Goal: Transaction & Acquisition: Purchase product/service

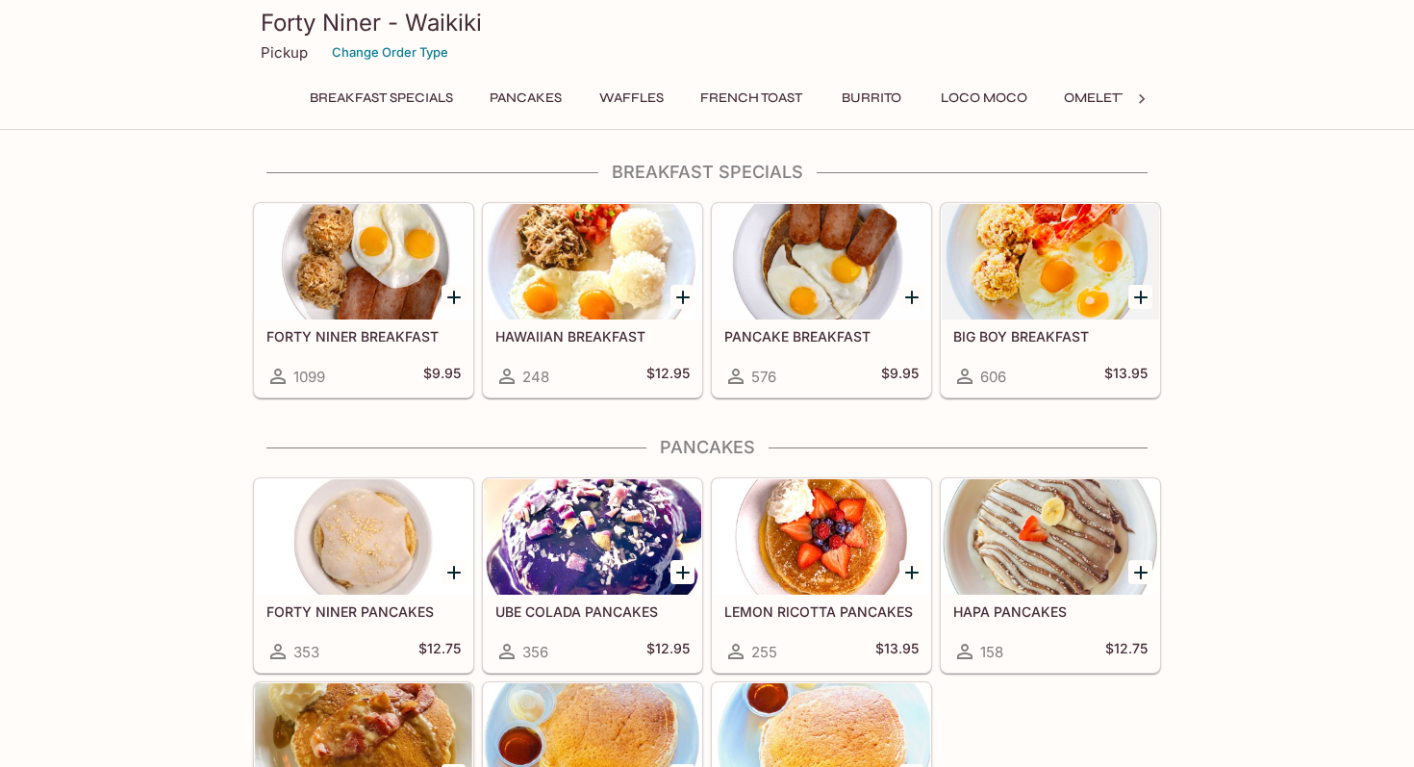
click at [393, 288] on div at bounding box center [363, 261] width 217 height 115
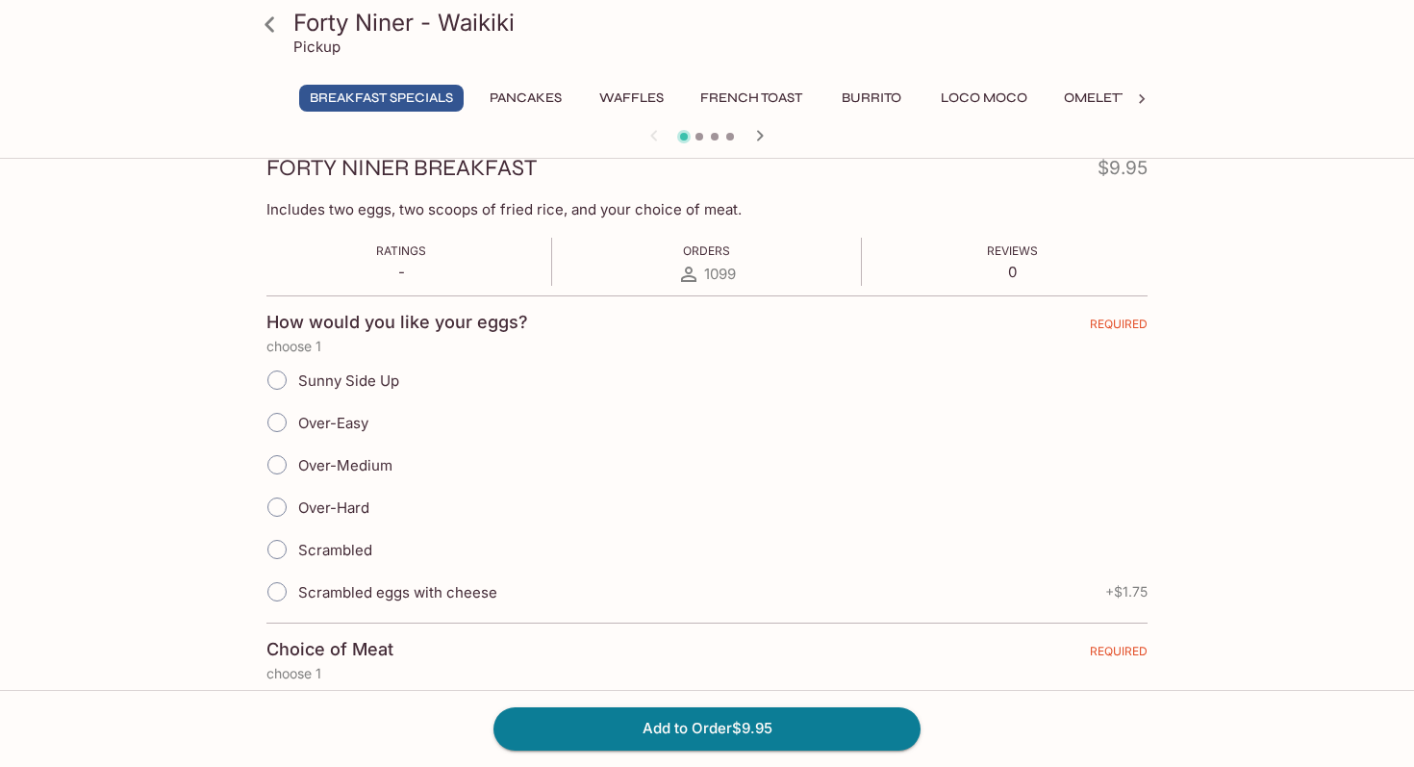
scroll to position [287, 0]
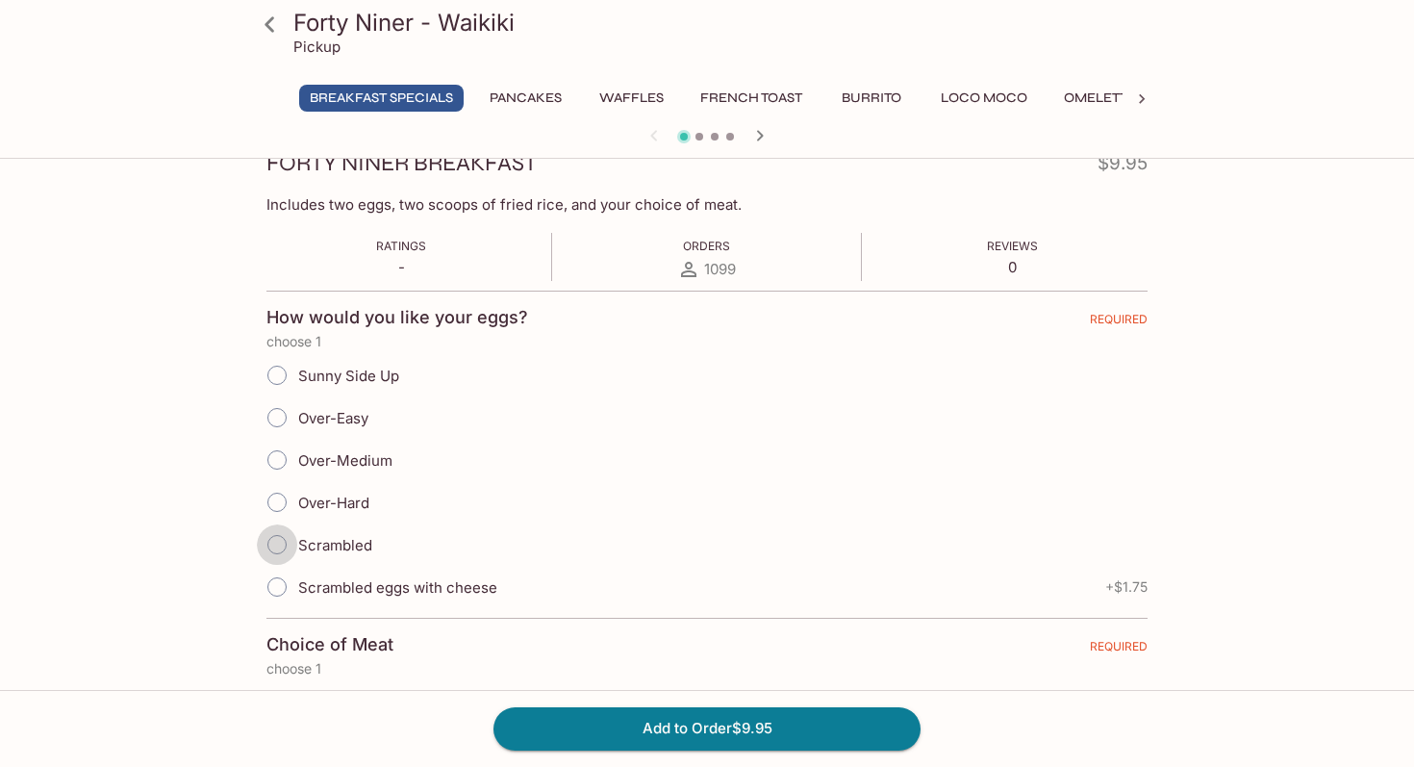
click at [274, 544] on input "Scrambled" at bounding box center [277, 544] width 40 height 40
radio input "true"
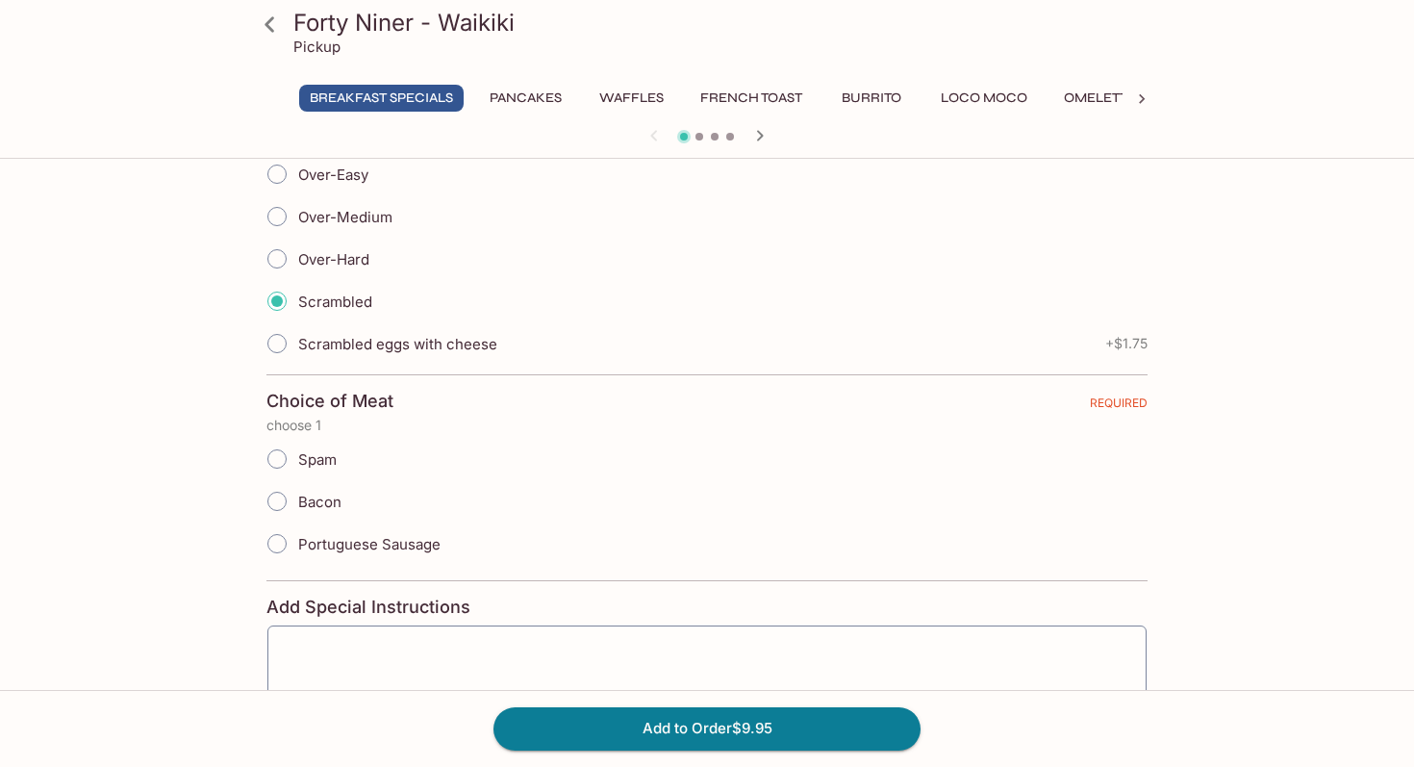
scroll to position [531, 0]
click at [278, 544] on input "Portuguese Sausage" at bounding box center [277, 542] width 40 height 40
radio input "true"
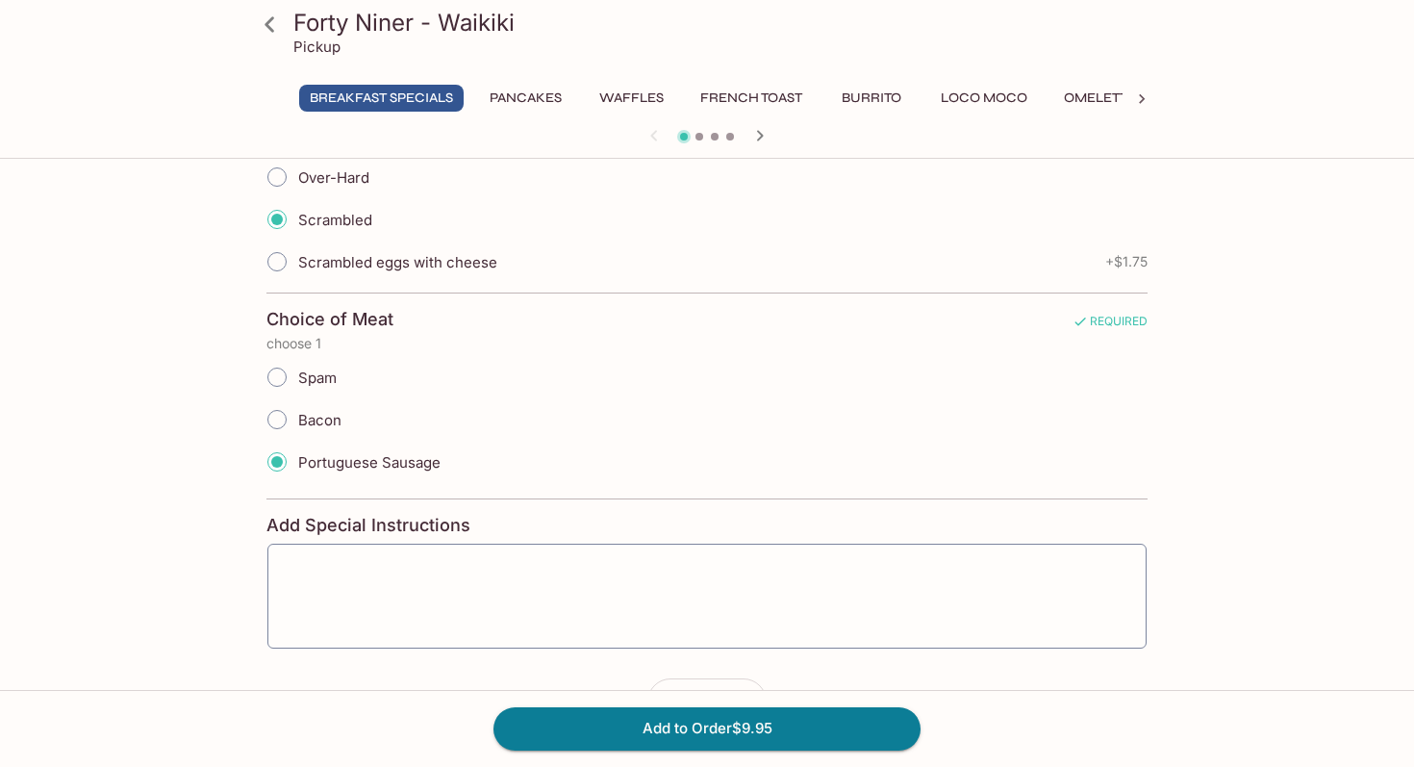
scroll to position [673, 0]
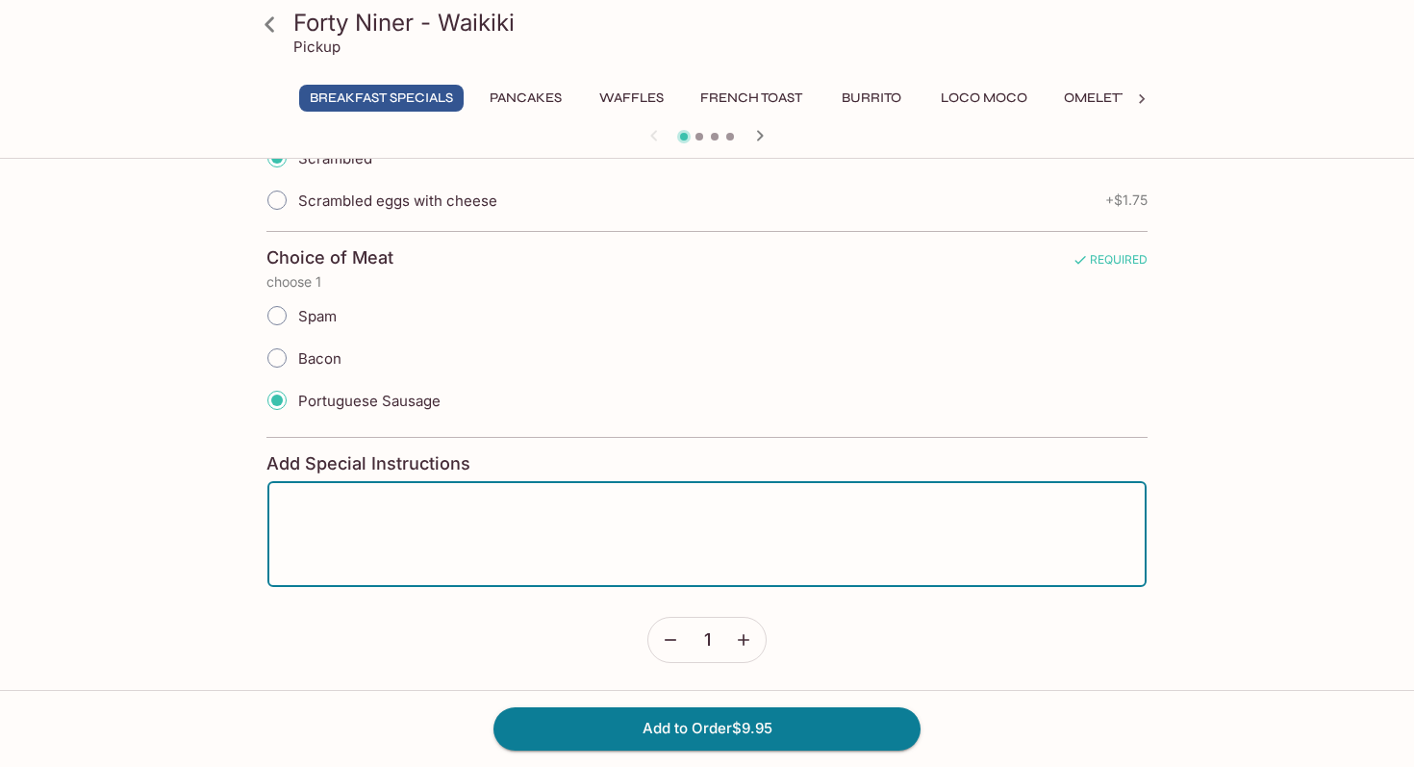
click at [349, 519] on textarea at bounding box center [707, 533] width 852 height 73
click at [351, 509] on textarea "If you have white rice instead of fried rice." at bounding box center [707, 533] width 852 height 73
click at [553, 503] on textarea "Prefer white rice instead of fried rice." at bounding box center [707, 533] width 852 height 73
type textarea "Prefer white rice instead of fried rice but if not possible it's okay! Thank you"
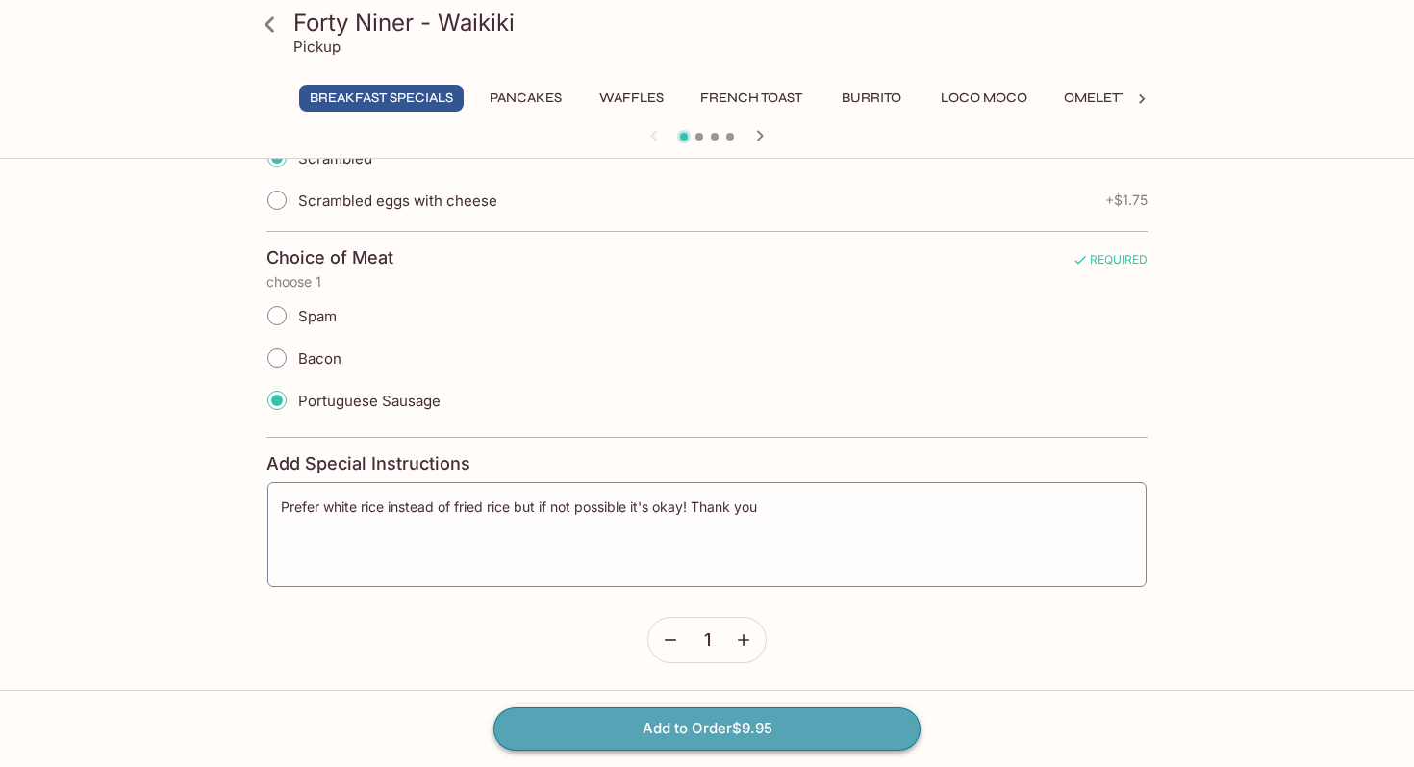
click at [632, 724] on button "Add to Order $9.95" at bounding box center [706, 728] width 427 height 42
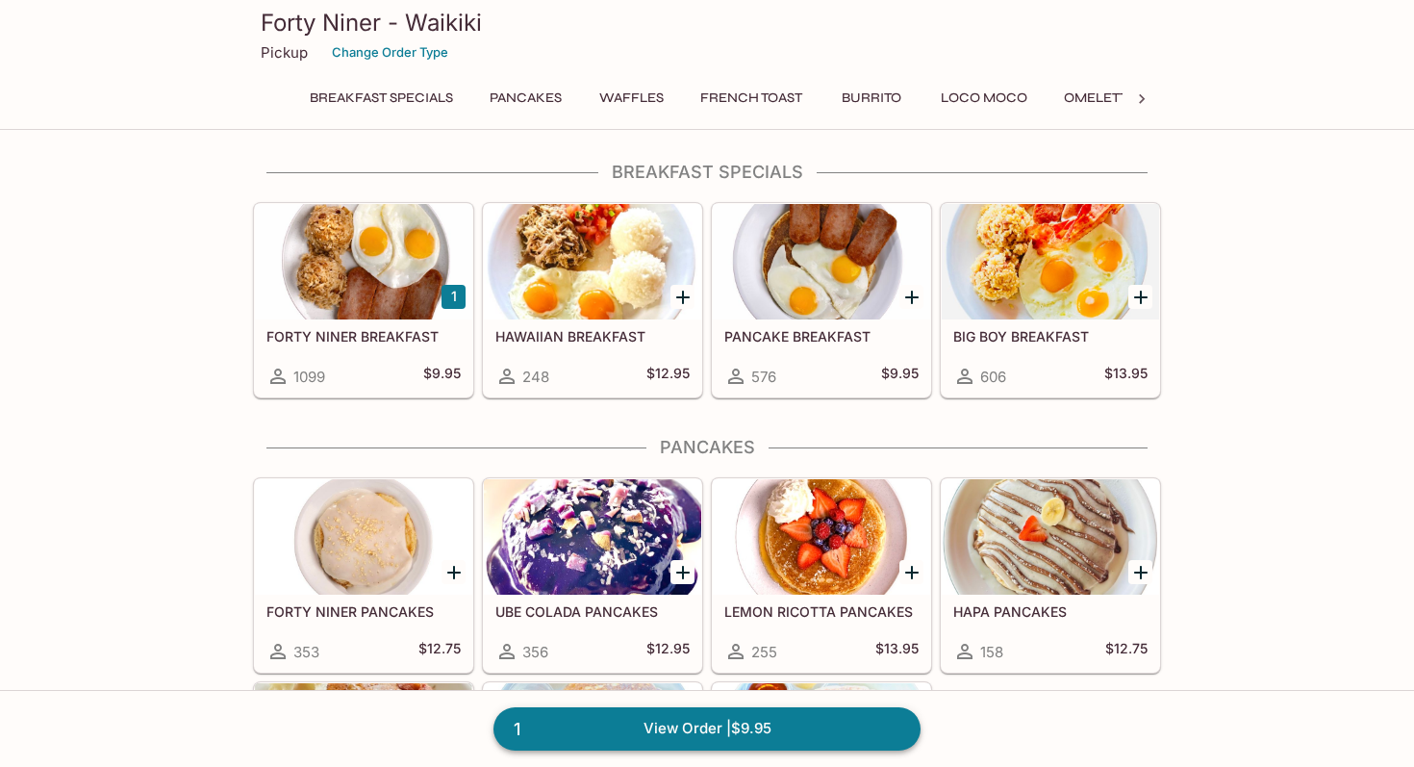
click at [632, 724] on link "1 View Order | $9.95" at bounding box center [706, 728] width 427 height 42
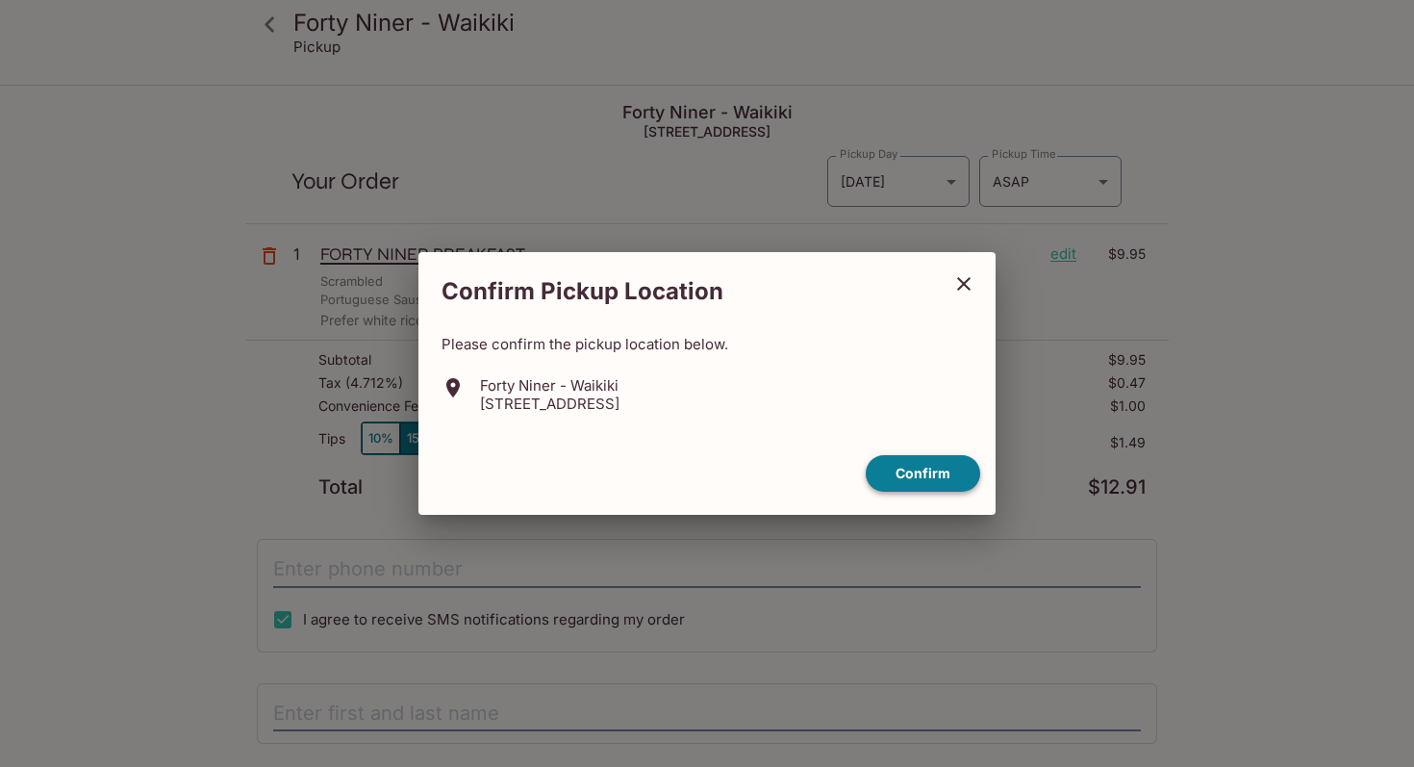
click at [921, 469] on button "Confirm" at bounding box center [923, 474] width 114 height 38
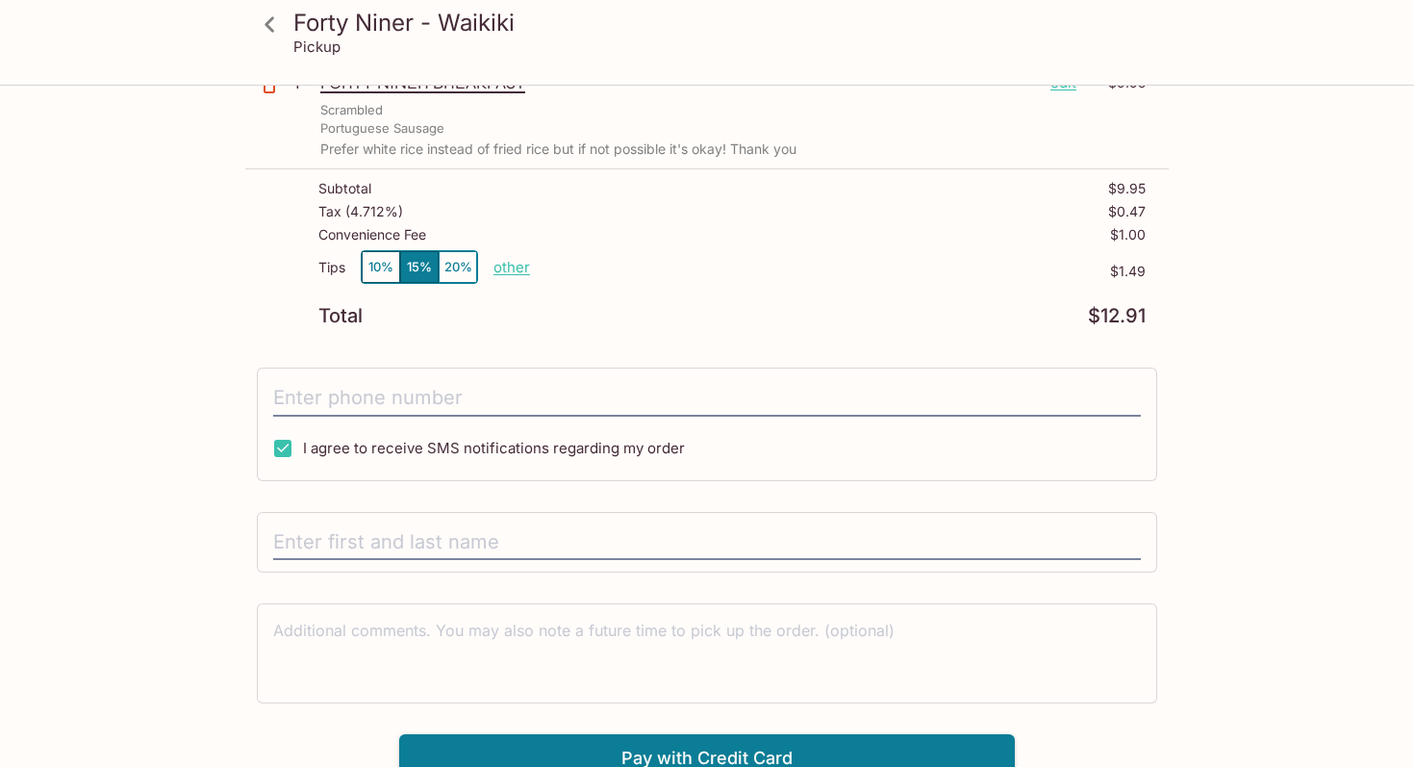
scroll to position [187, 0]
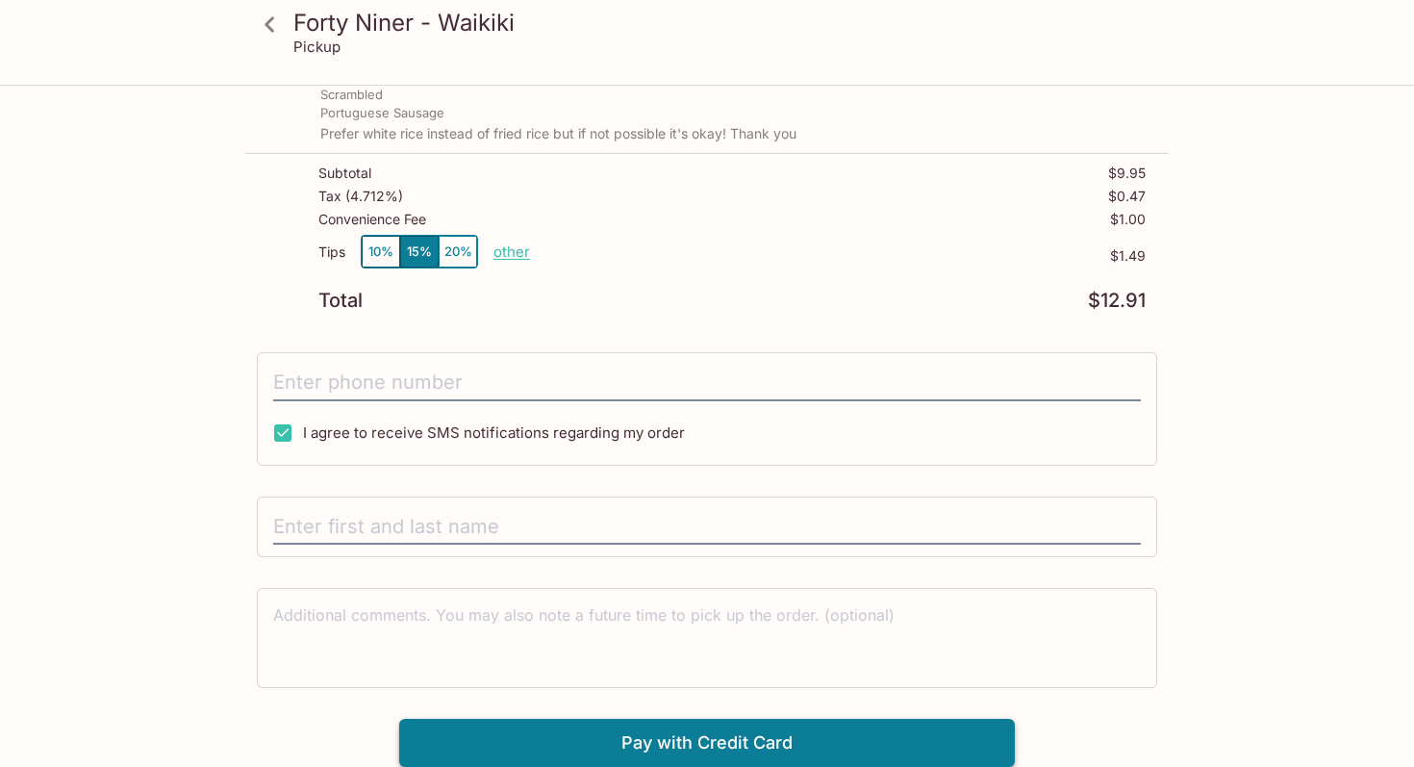
click at [854, 750] on button "Pay with Credit Card" at bounding box center [707, 743] width 616 height 48
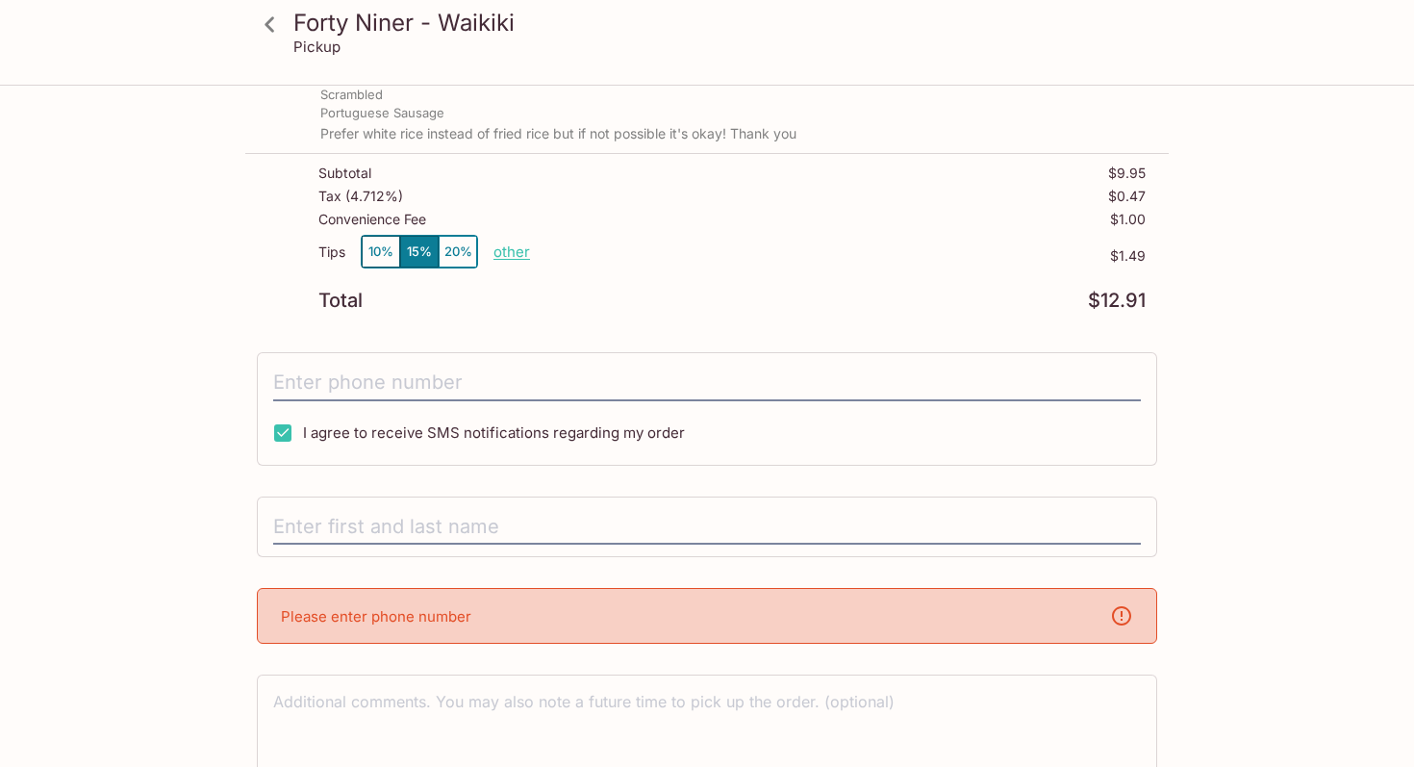
scroll to position [273, 0]
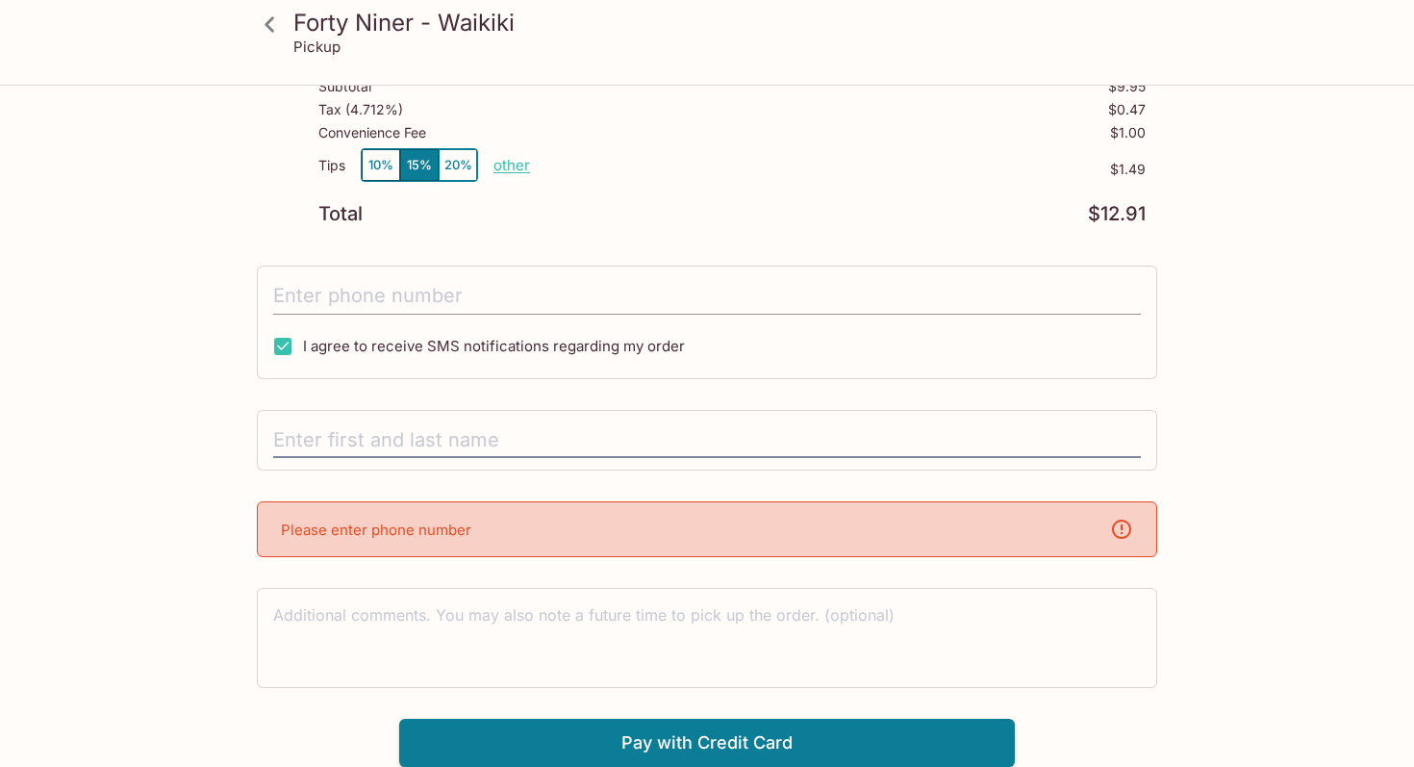
click at [399, 280] on input "tel" at bounding box center [707, 296] width 868 height 37
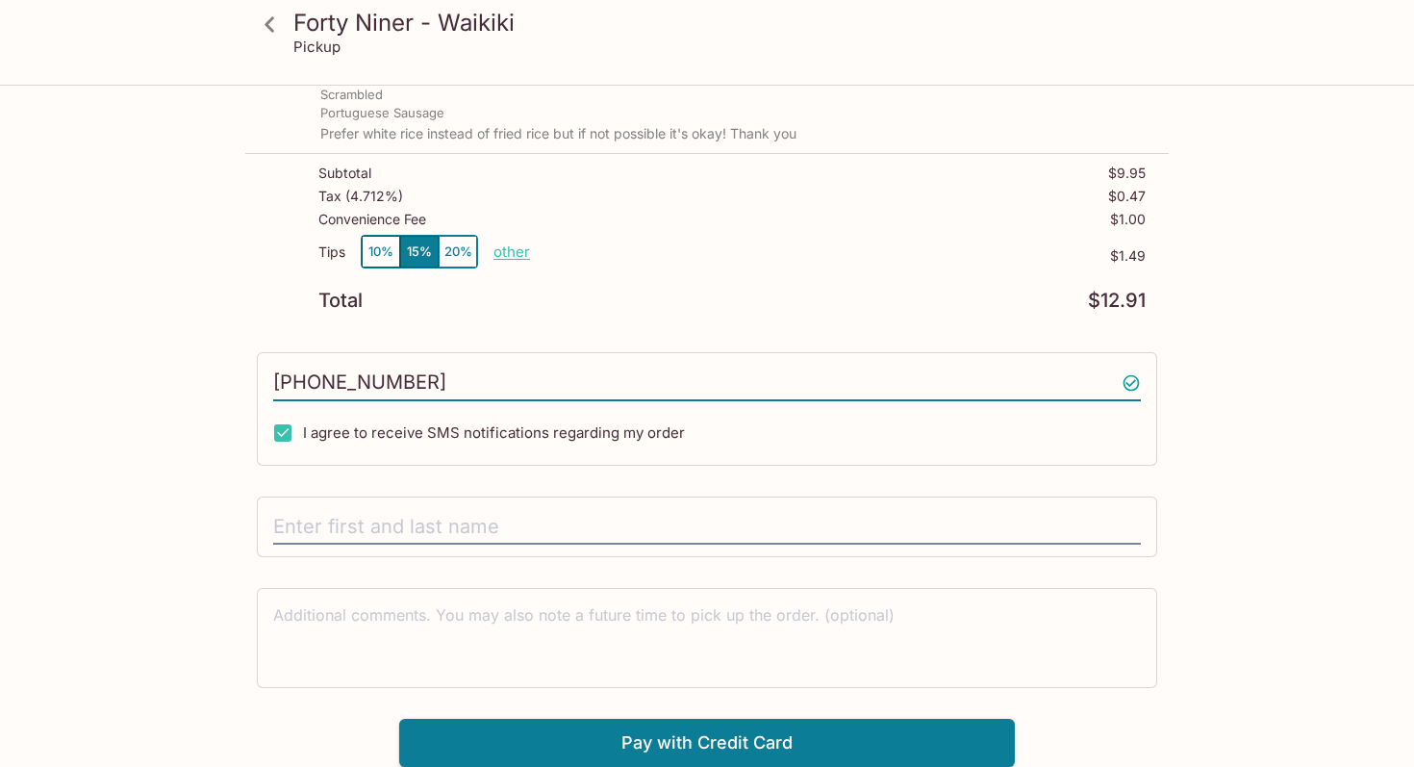
scroll to position [187, 0]
type input "[PHONE_NUMBER]"
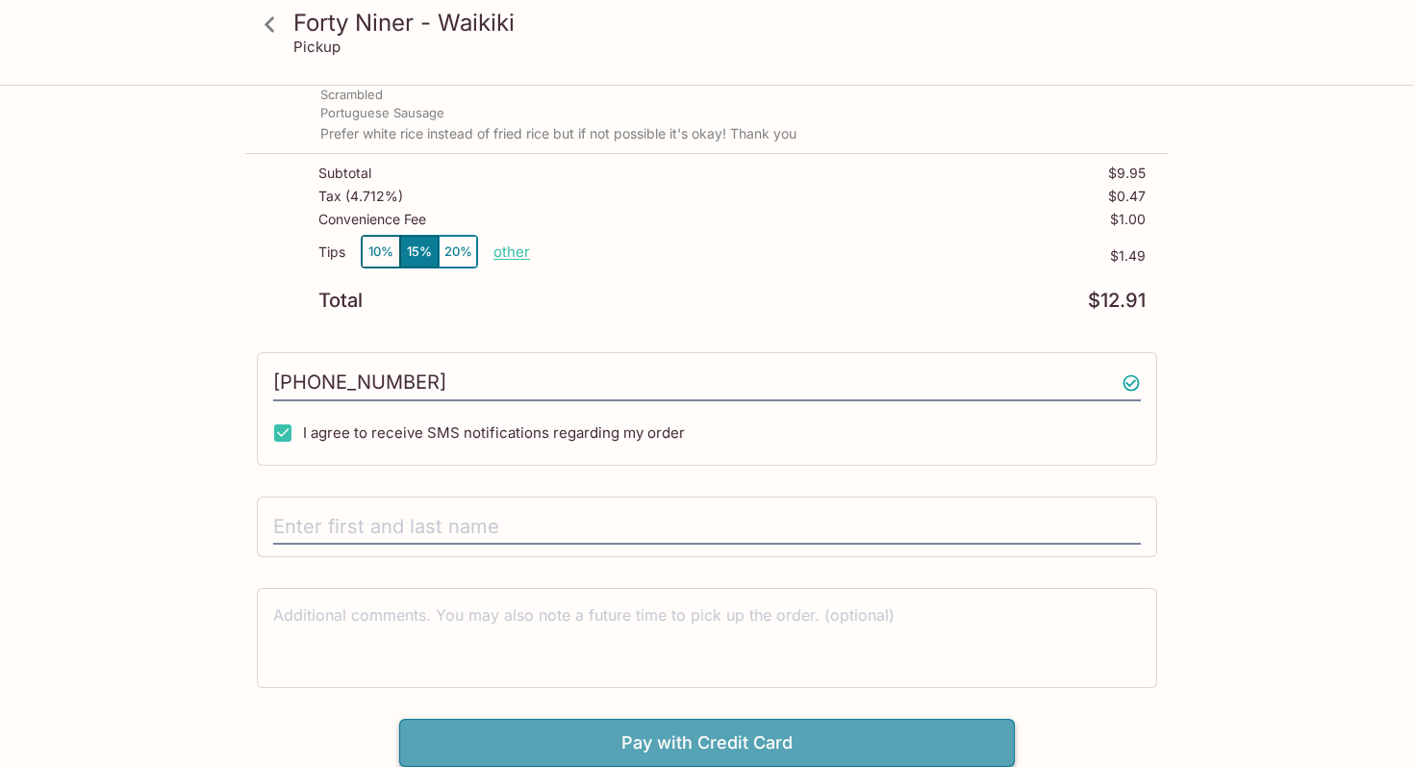
click at [638, 744] on button "Pay with Credit Card" at bounding box center [707, 743] width 616 height 48
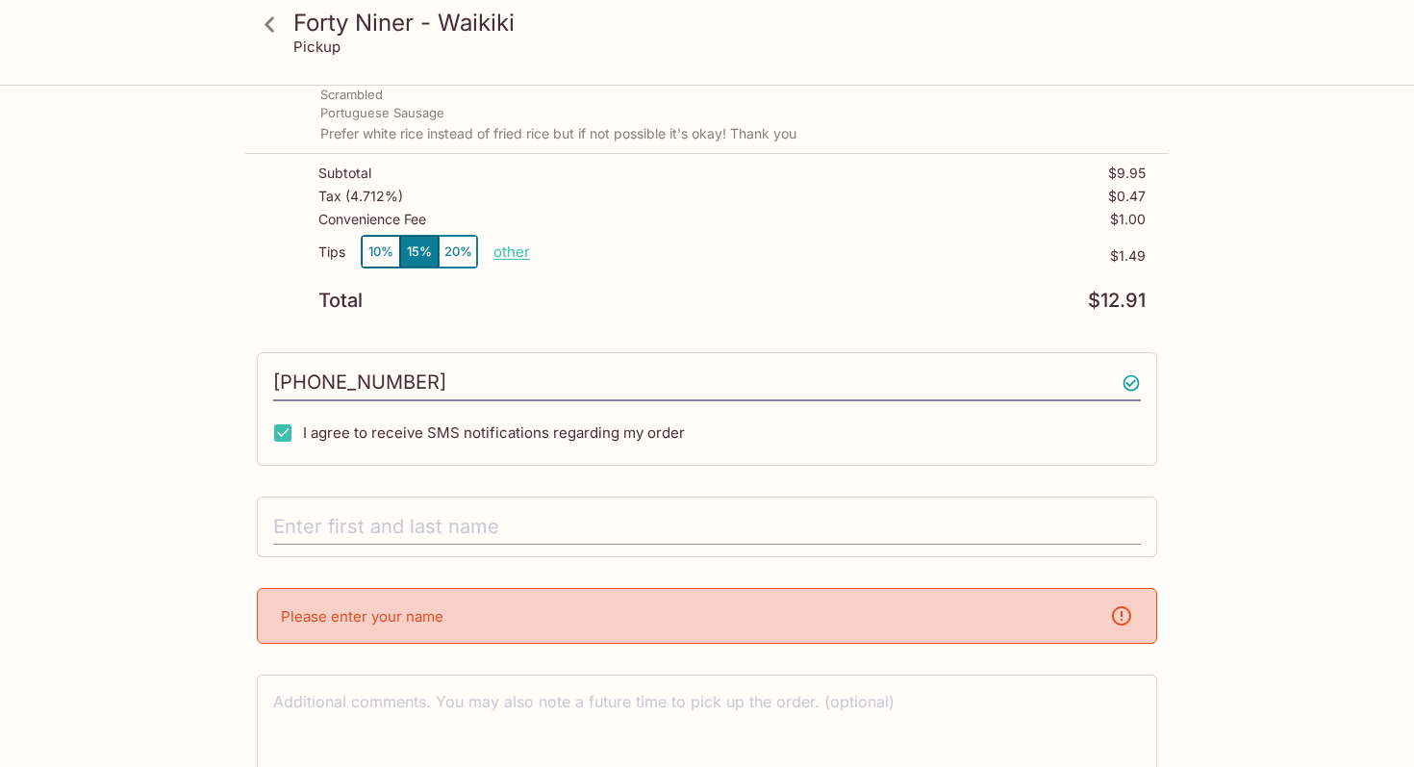
click at [512, 534] on input "text" at bounding box center [707, 527] width 868 height 37
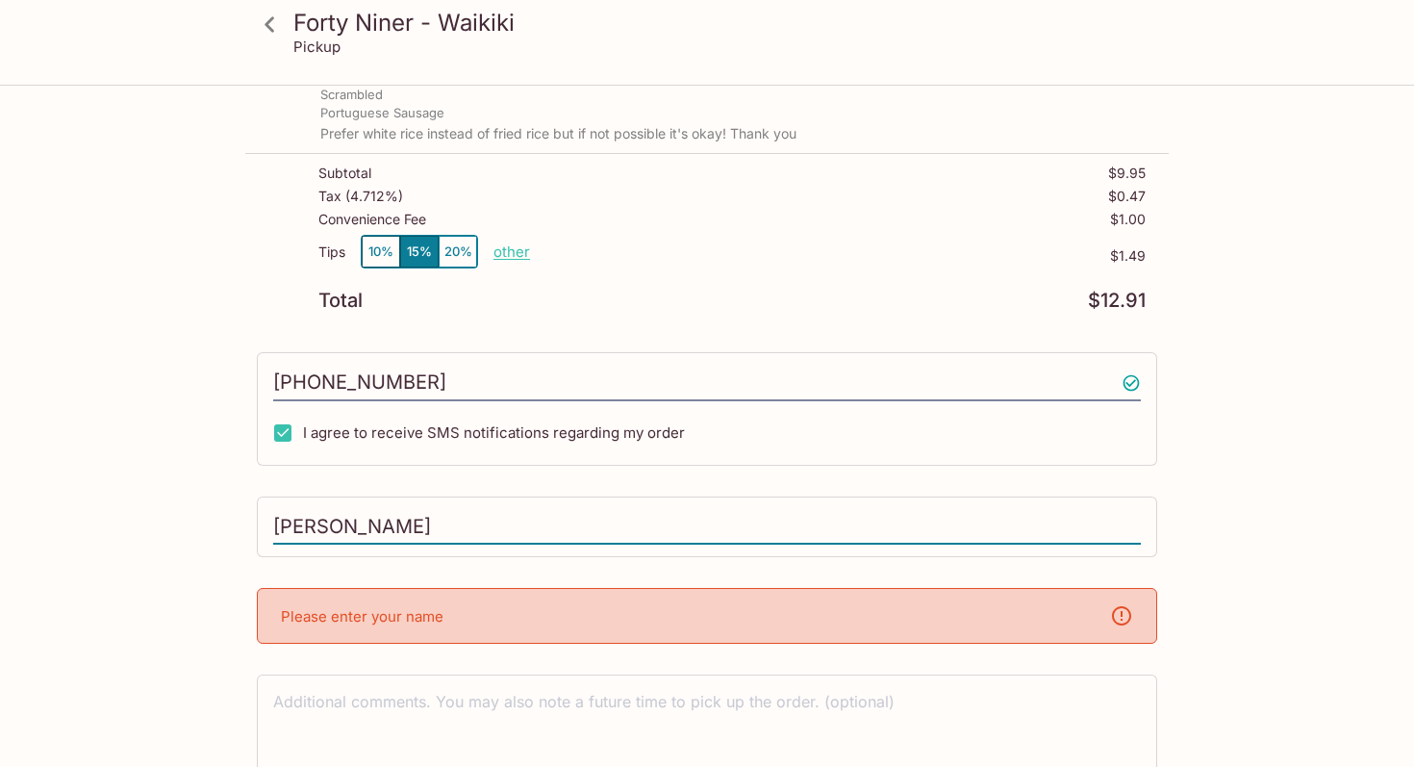
scroll to position [273, 0]
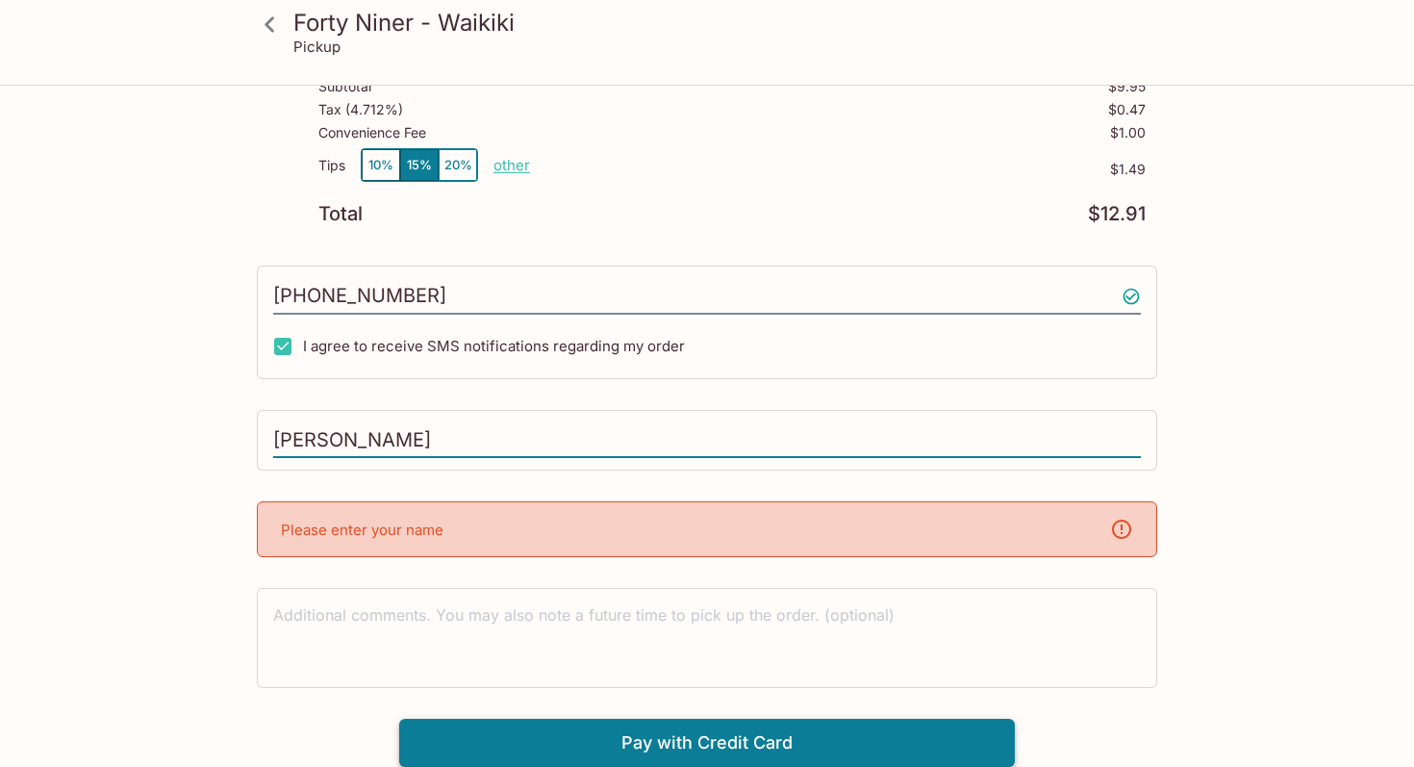
type input "[PERSON_NAME]"
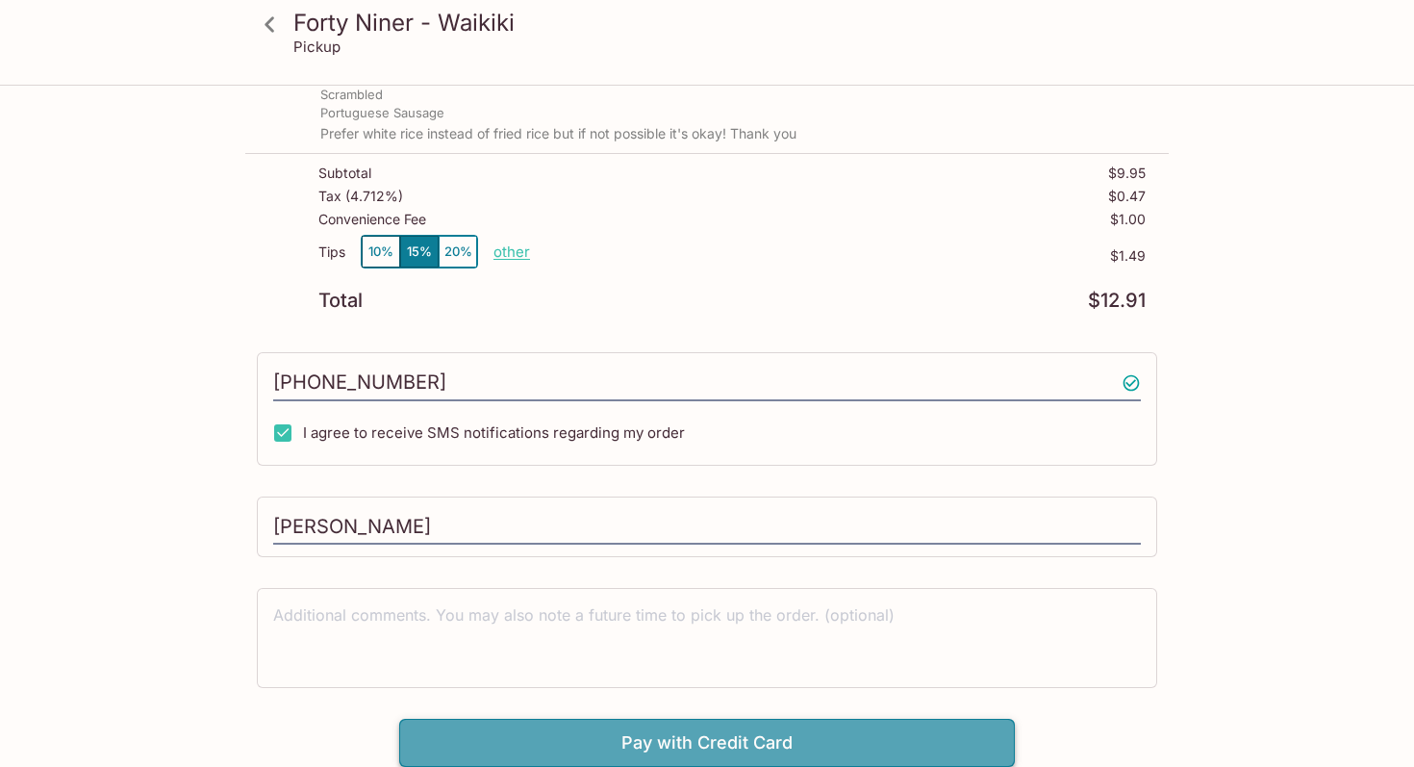
click at [575, 745] on button "Pay with Credit Card" at bounding box center [707, 743] width 616 height 48
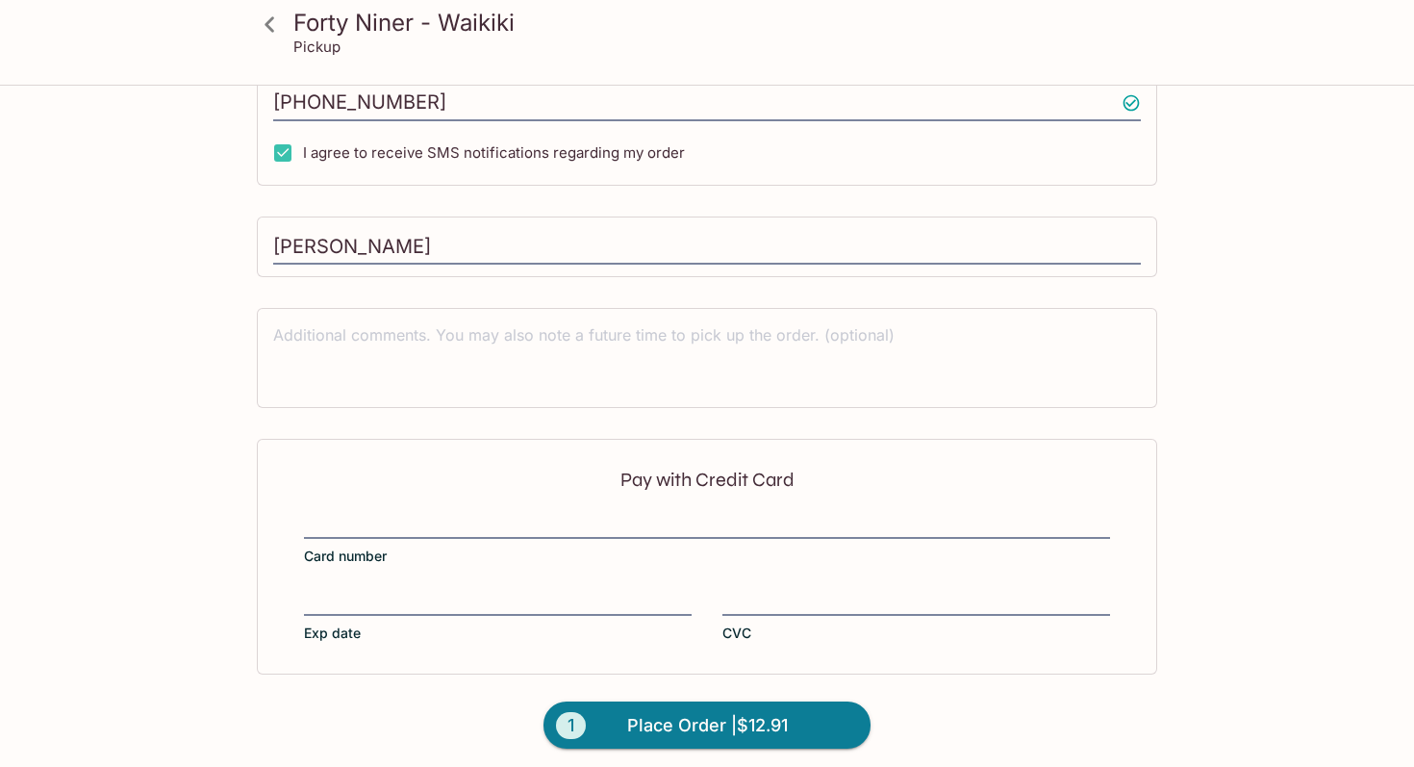
scroll to position [475, 0]
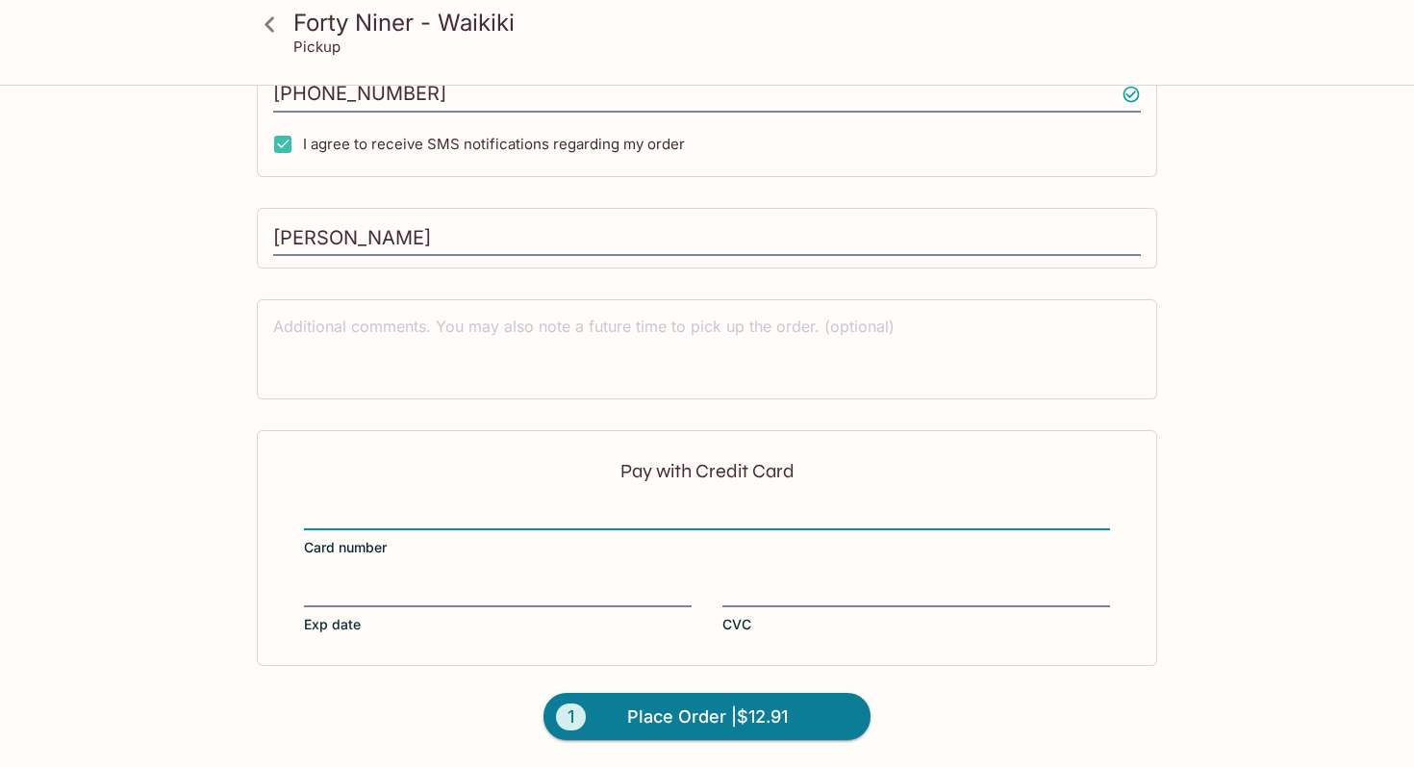
click at [321, 577] on div "Pay with Credit Card Card number Exp date CVC" at bounding box center [707, 547] width 900 height 235
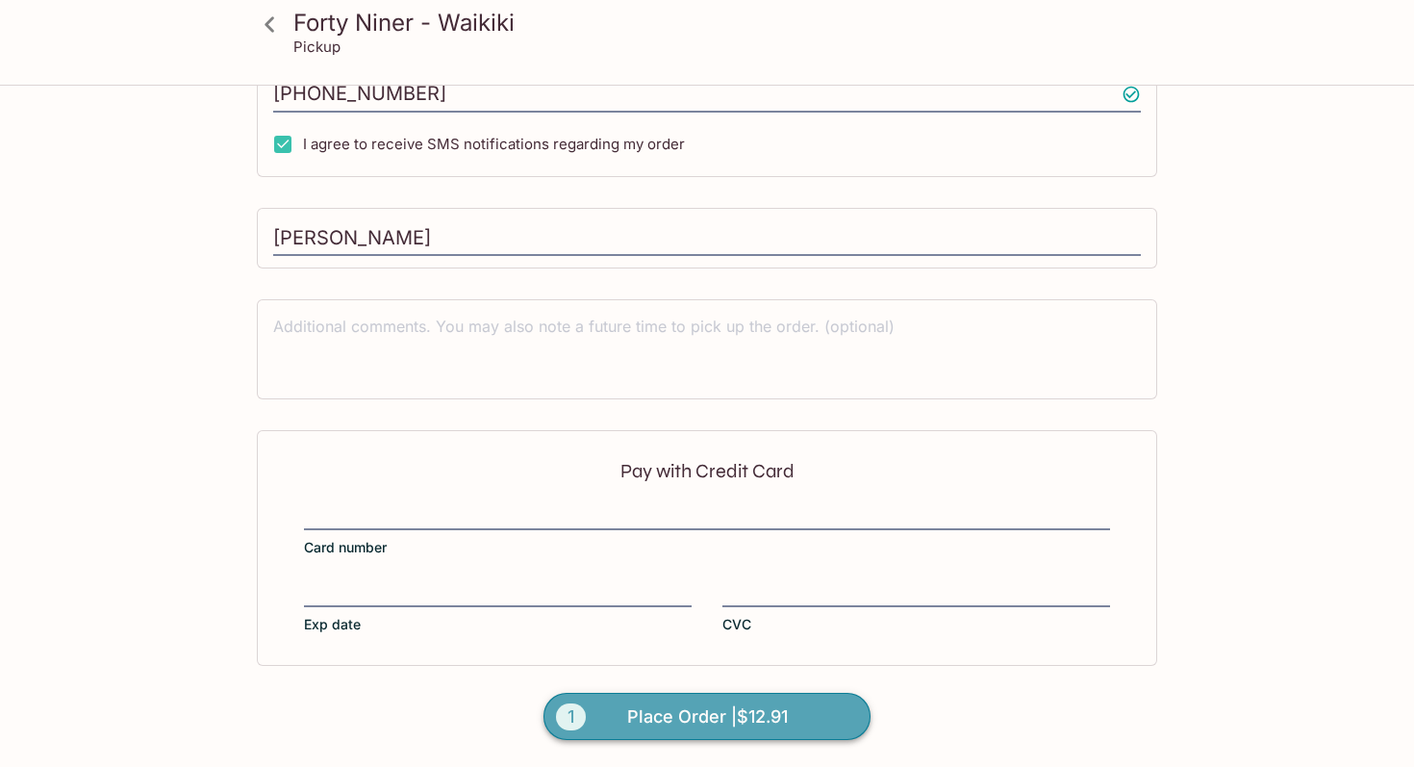
click at [652, 714] on span "Place Order | $12.91" at bounding box center [707, 716] width 161 height 31
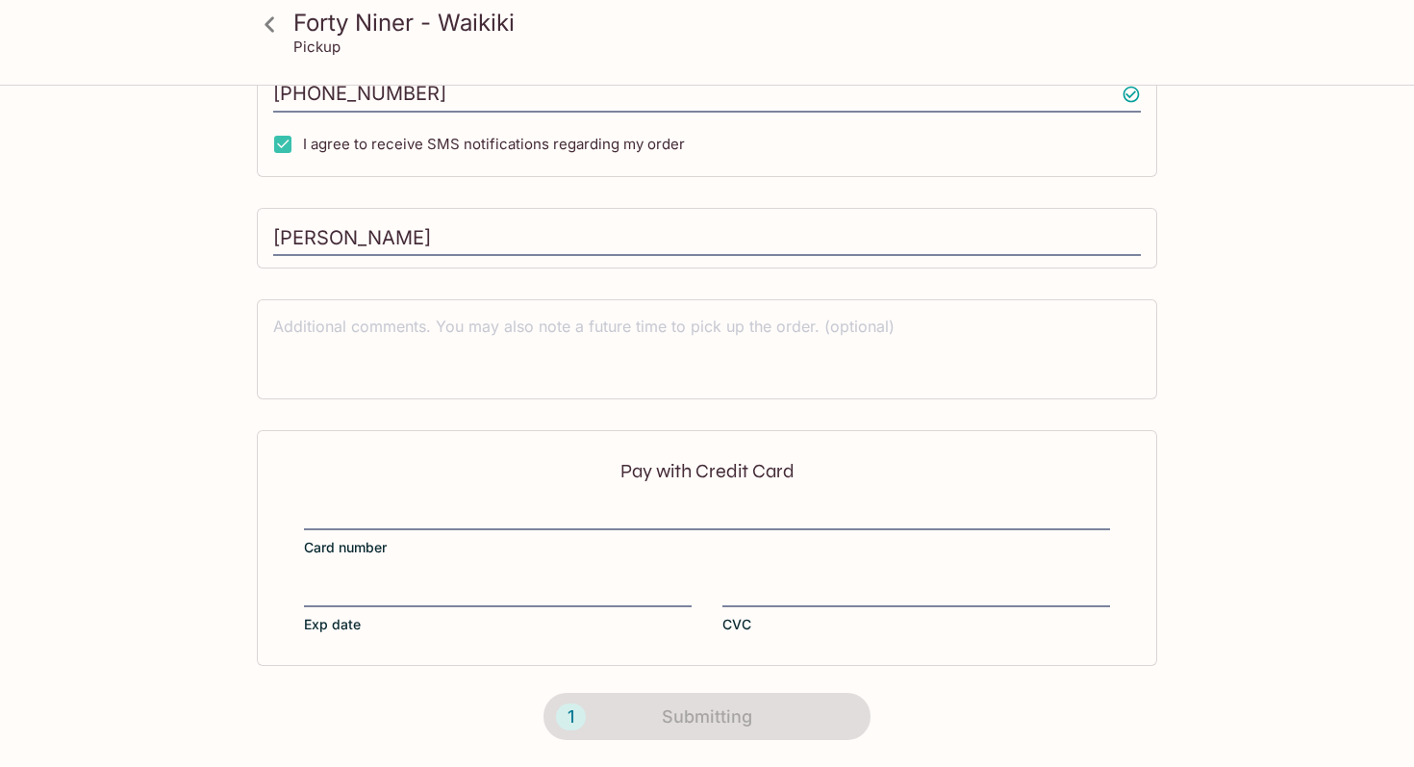
scroll to position [351, 0]
